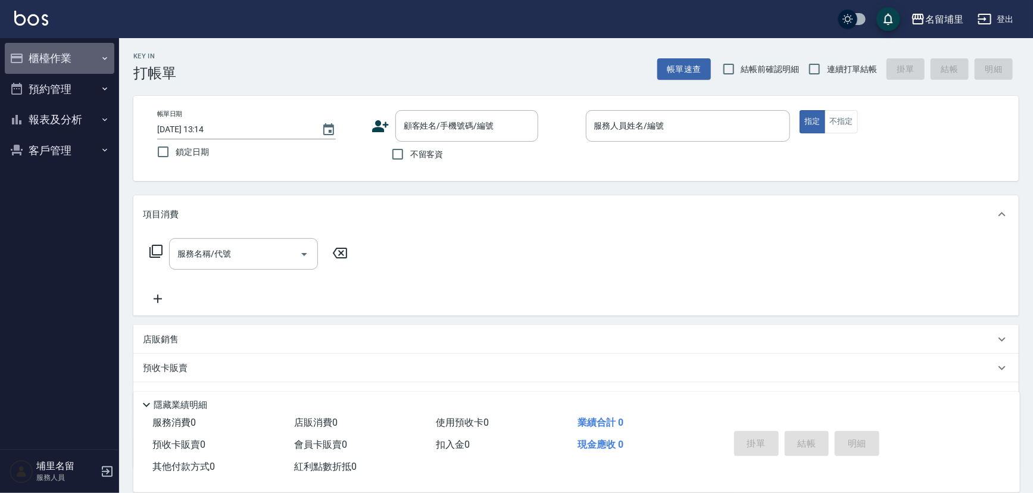
click at [76, 52] on button "櫃檯作業" at bounding box center [60, 58] width 110 height 31
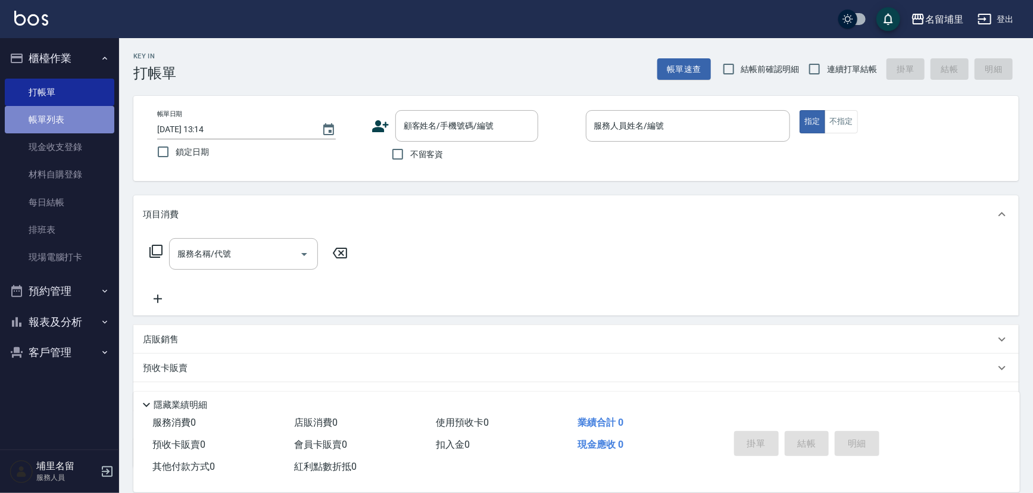
click at [85, 111] on link "帳單列表" at bounding box center [60, 119] width 110 height 27
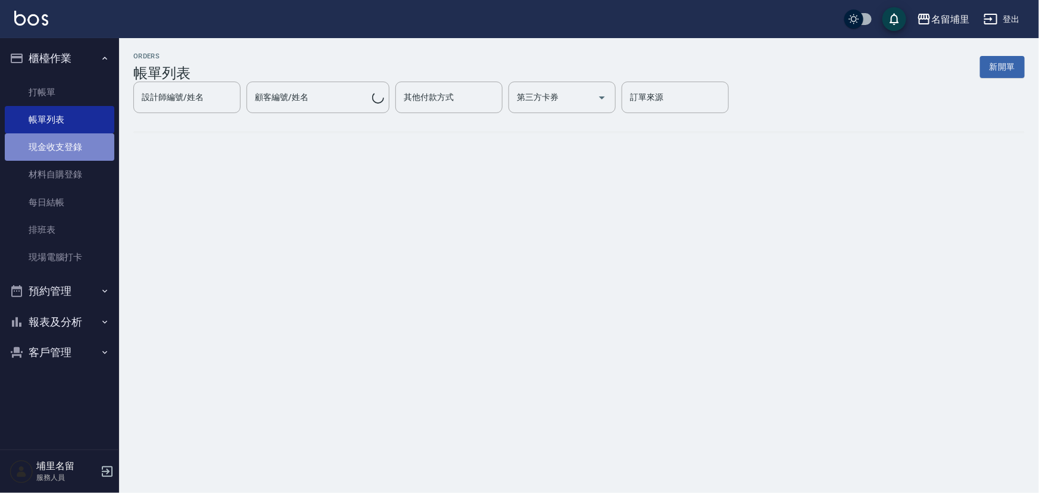
click at [76, 149] on link "現金收支登錄" at bounding box center [60, 146] width 110 height 27
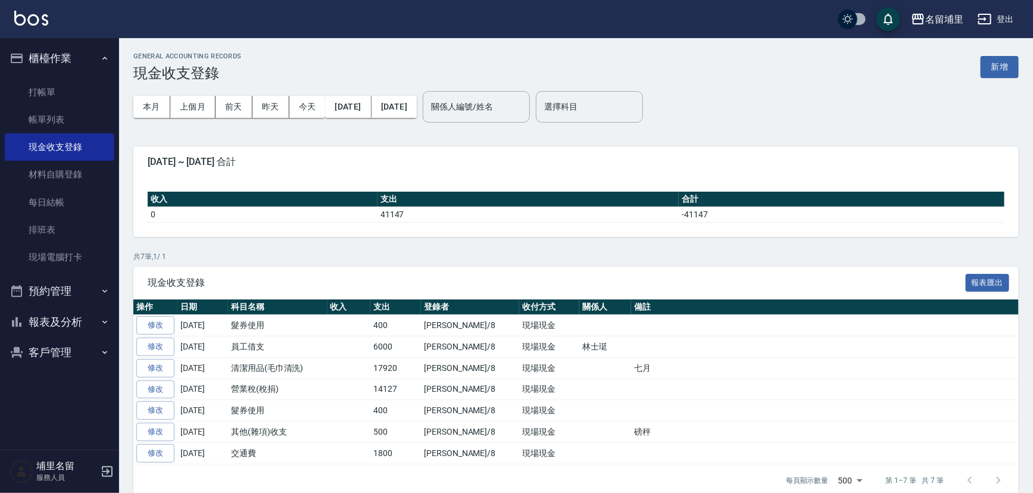
click at [1005, 71] on button "新增" at bounding box center [999, 67] width 38 height 22
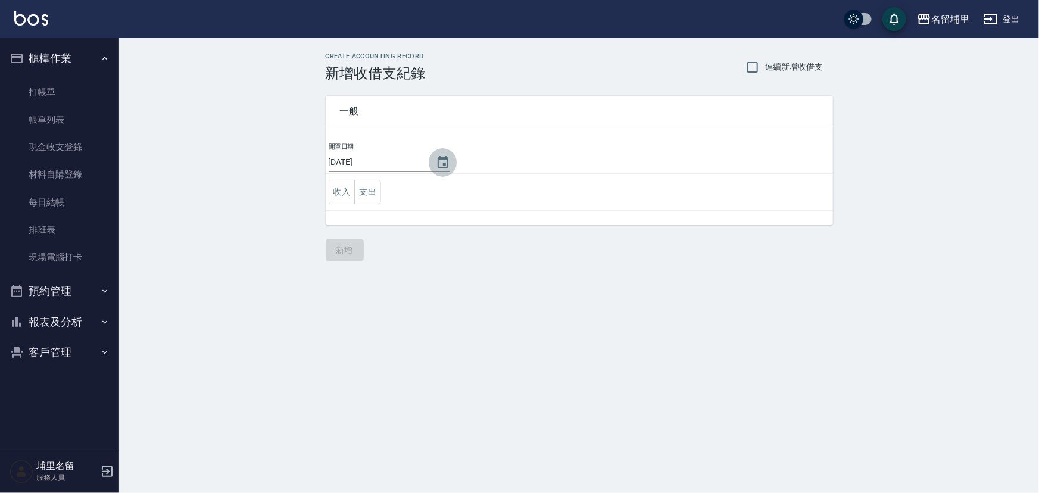
click at [441, 156] on icon "Choose date, selected date is 2025-08-10" at bounding box center [443, 162] width 14 height 14
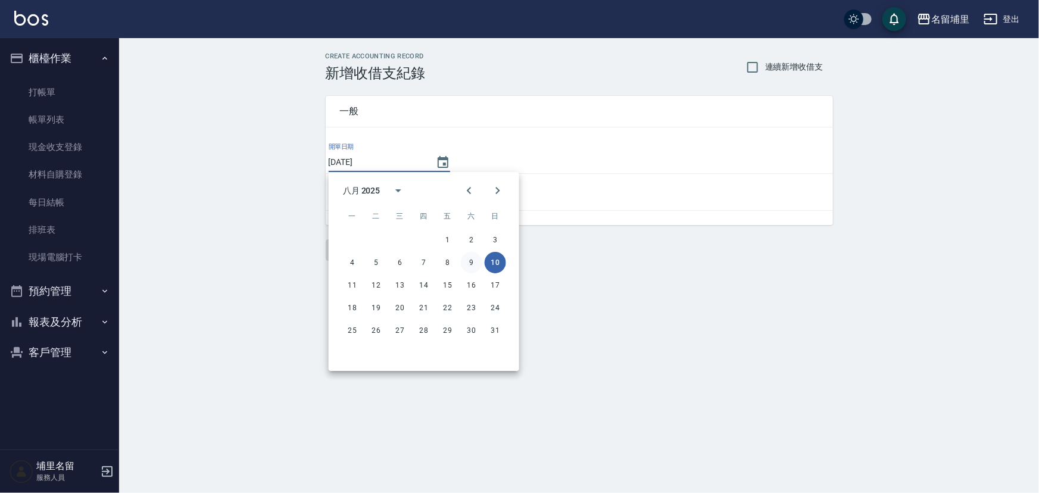
click at [470, 261] on button "9" at bounding box center [471, 262] width 21 height 21
type input "[DATE]"
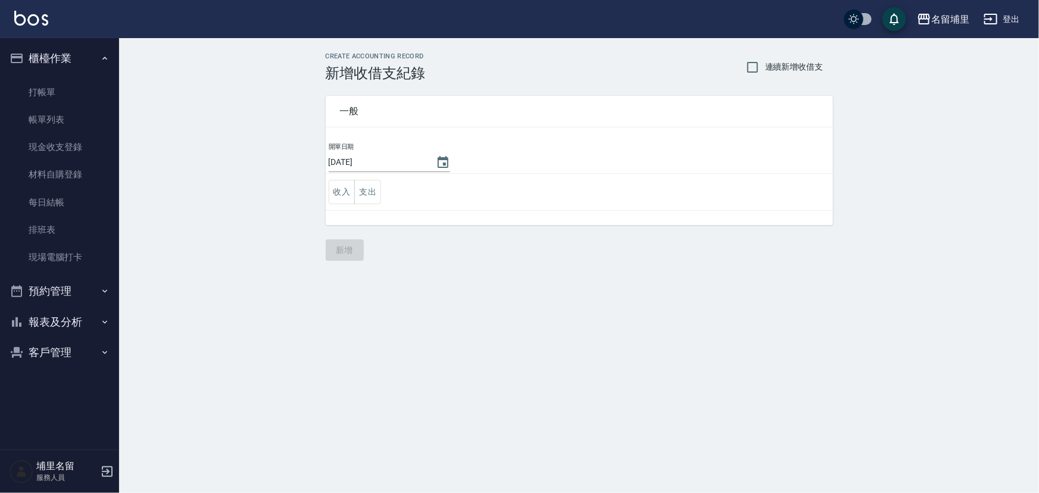
drag, startPoint x: 376, startPoint y: 192, endPoint x: 383, endPoint y: 195, distance: 7.7
click at [376, 191] on button "支出" at bounding box center [367, 192] width 27 height 24
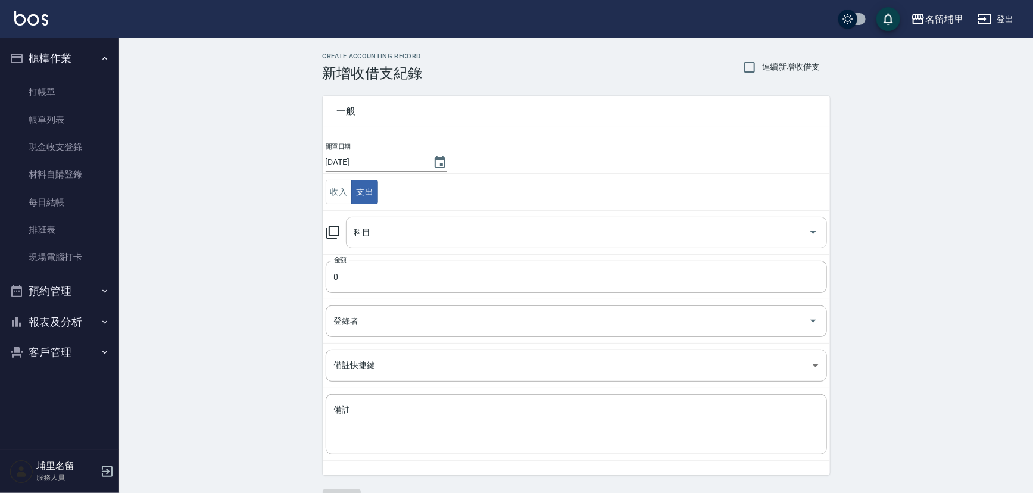
click at [410, 226] on input "科目" at bounding box center [577, 232] width 452 height 21
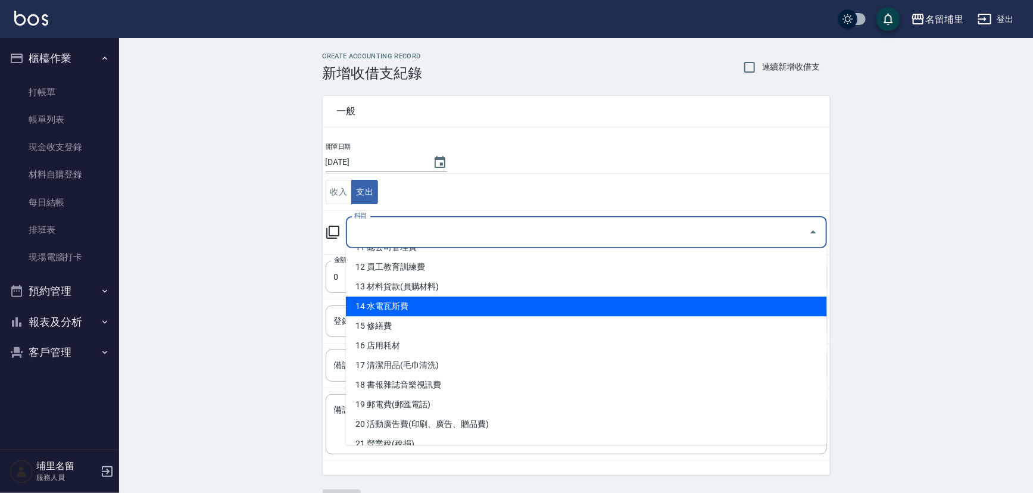
scroll to position [270, 0]
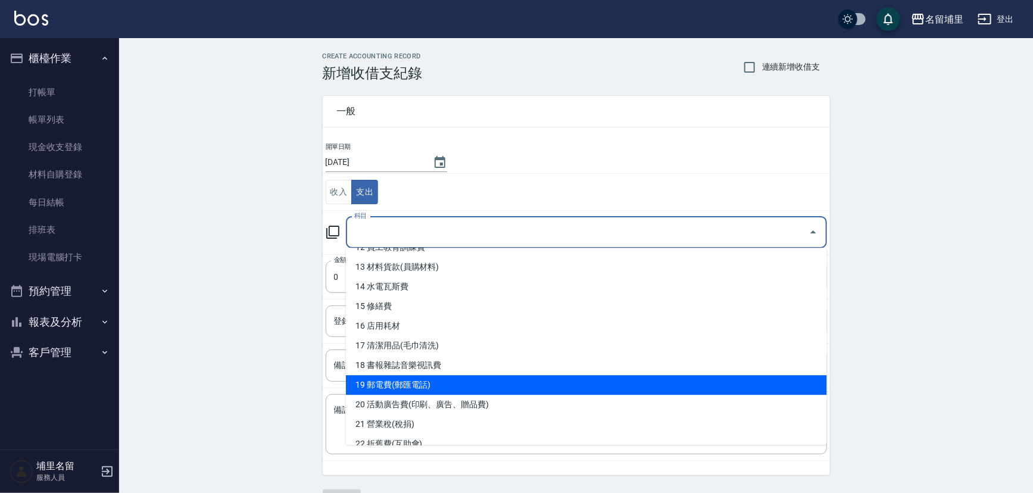
click at [441, 388] on li "19 郵電費(郵匯電話)" at bounding box center [586, 385] width 481 height 20
type input "19 郵電費(郵匯電話)"
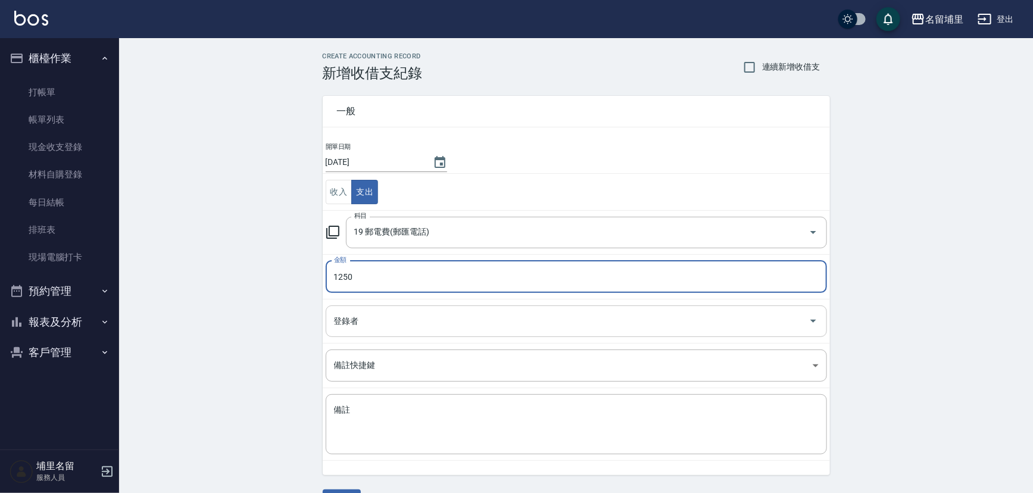
type input "1250"
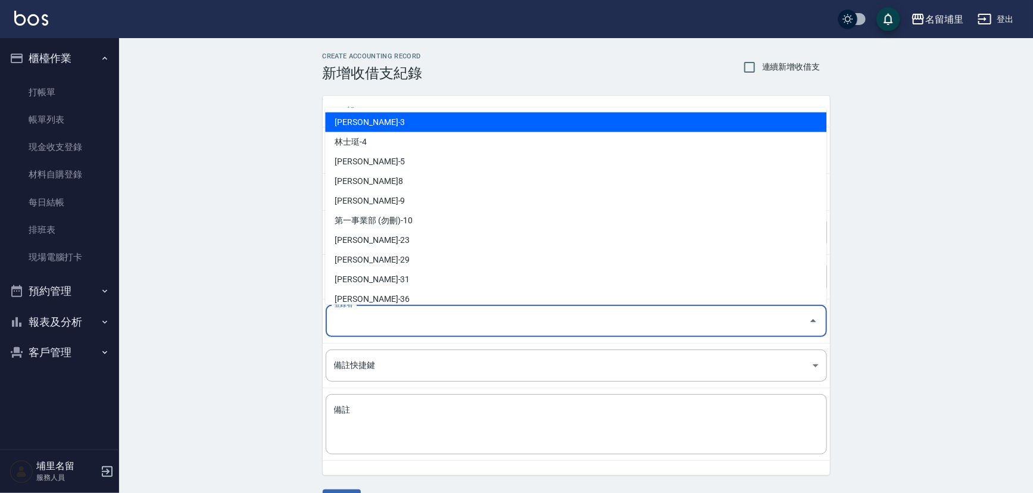
click at [417, 327] on input "登錄者" at bounding box center [567, 321] width 473 height 21
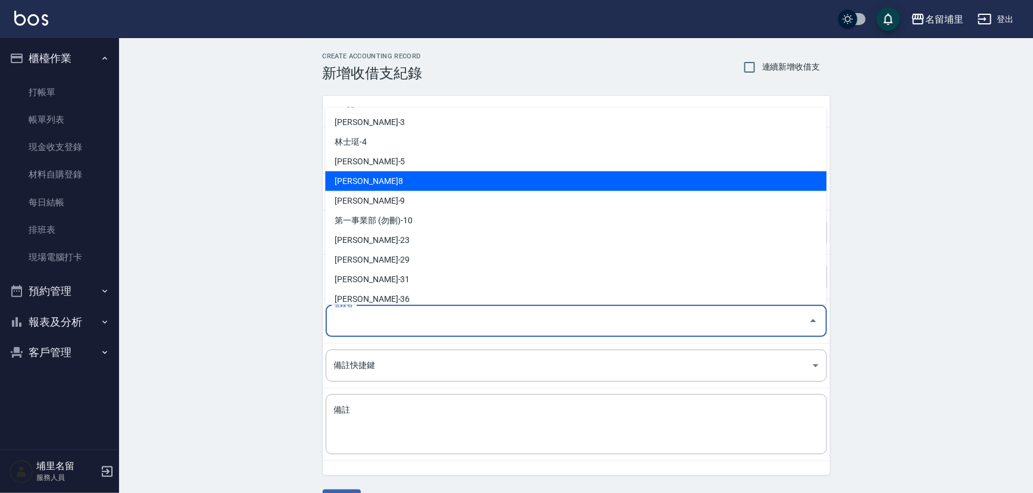
click at [423, 182] on li "[PERSON_NAME]8" at bounding box center [575, 181] width 501 height 20
type input "[PERSON_NAME]8"
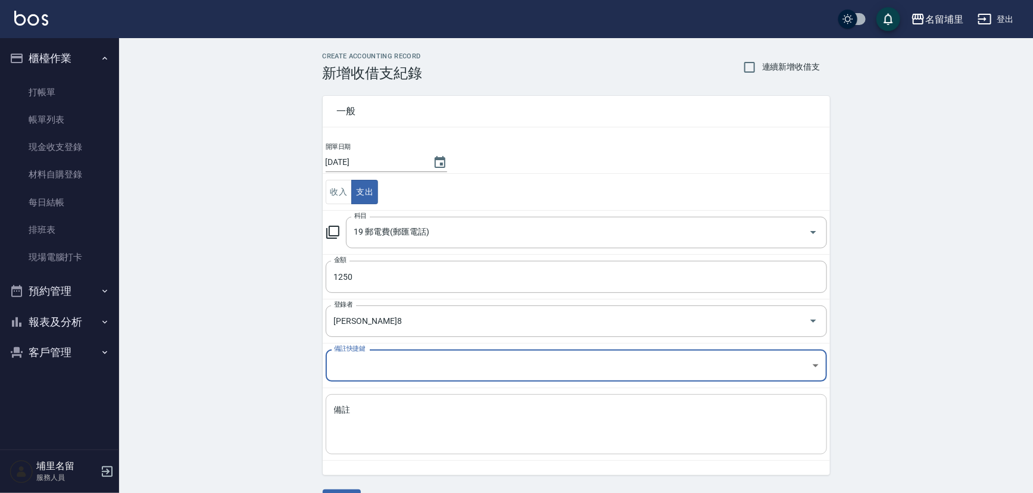
click at [391, 423] on textarea "備註" at bounding box center [576, 424] width 485 height 40
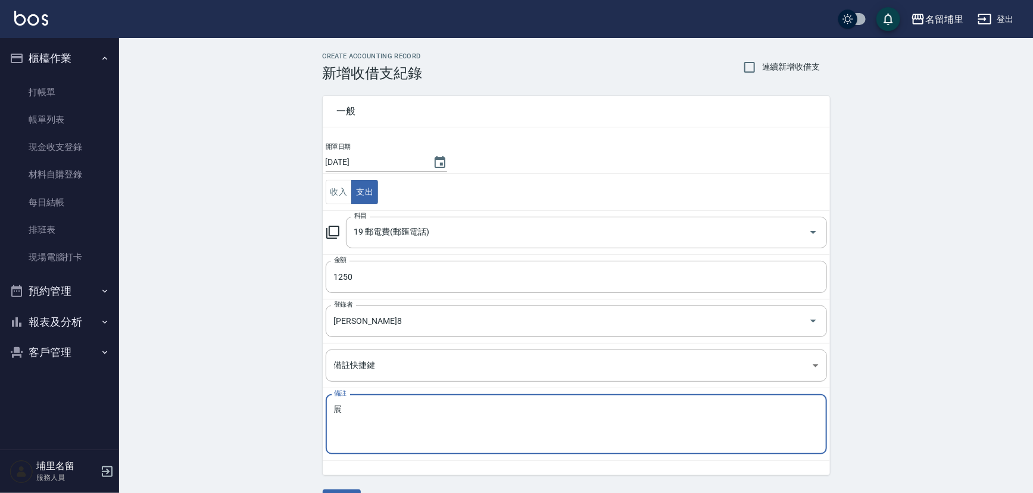
click at [277, 327] on div "CREATE ACCOUNTING RECORD 新增收借支紀錄 連續新增收借支 一般 開單日期 [DATE] 收入 支出 科目 19 郵電費(郵匯電話) 科…" at bounding box center [576, 282] width 914 height 488
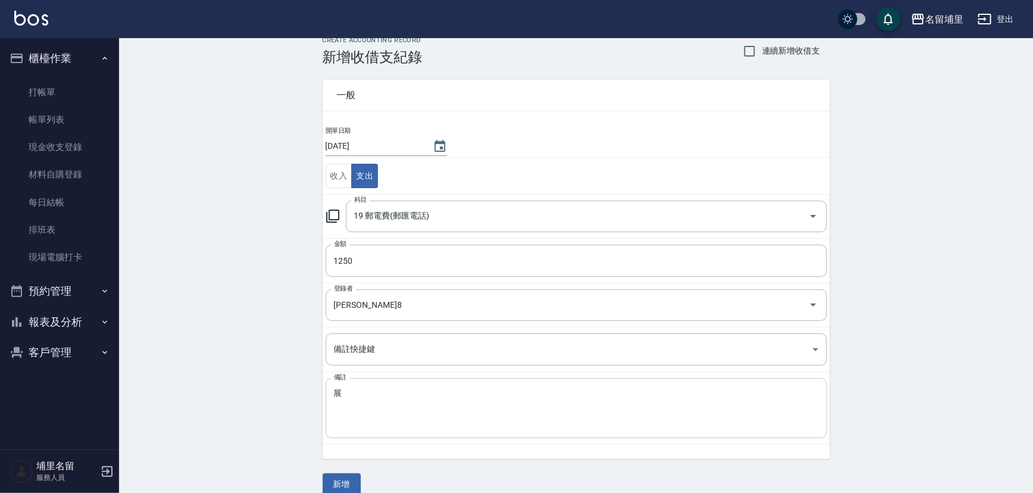
scroll to position [32, 0]
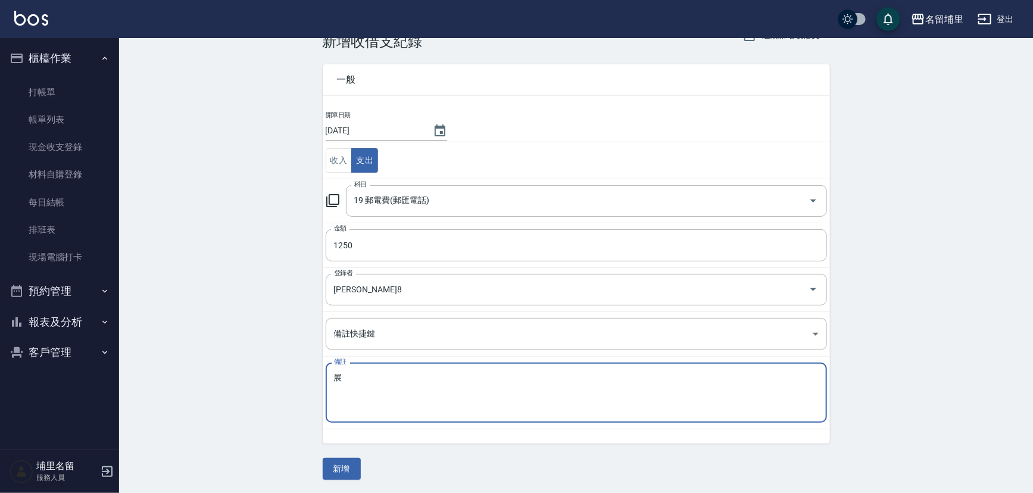
click at [378, 379] on textarea "展" at bounding box center [576, 393] width 485 height 40
type textarea "展華"
click at [342, 471] on button "新增" at bounding box center [342, 469] width 38 height 22
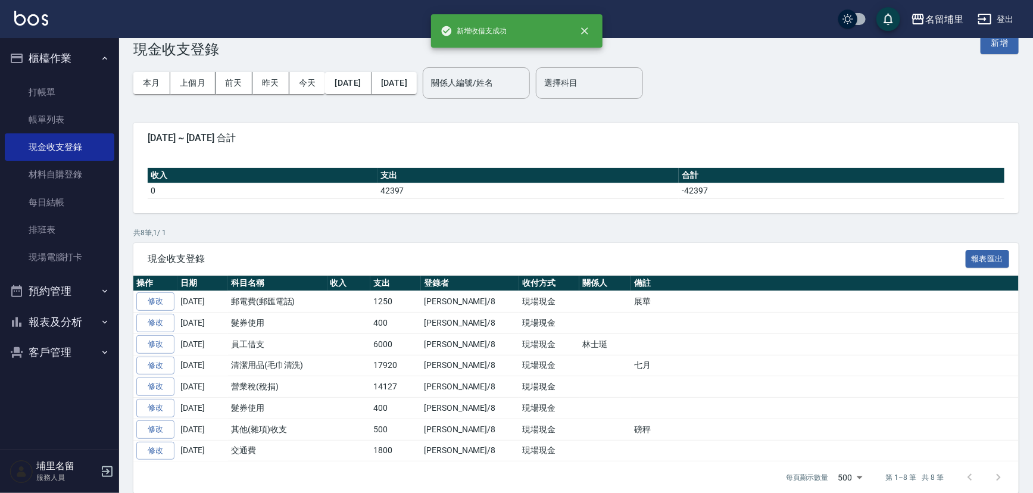
scroll to position [36, 0]
